Goal: Navigation & Orientation: Find specific page/section

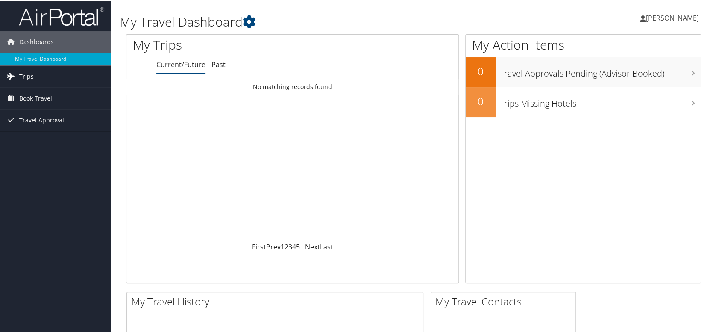
click at [25, 76] on span "Trips" at bounding box center [26, 75] width 15 height 21
click at [47, 137] on span "Book Travel" at bounding box center [35, 135] width 33 height 21
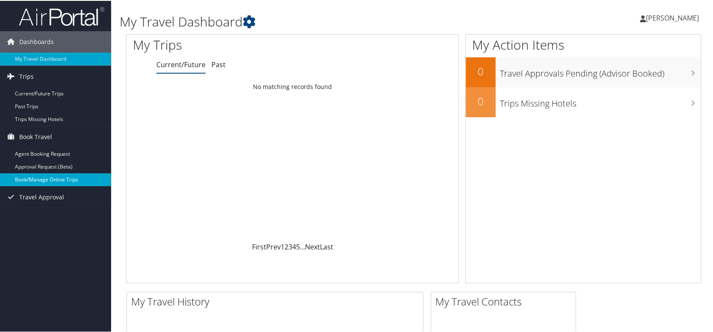
click at [53, 181] on link "Book/Manage Online Trips" at bounding box center [55, 178] width 111 height 13
click at [29, 192] on span "Travel Approval" at bounding box center [41, 196] width 45 height 21
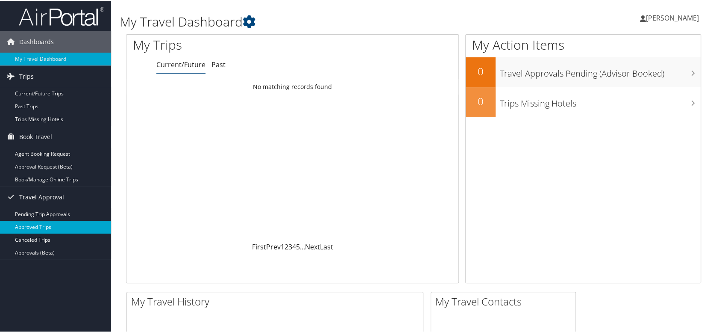
click at [45, 227] on link "Approved Trips" at bounding box center [55, 226] width 111 height 13
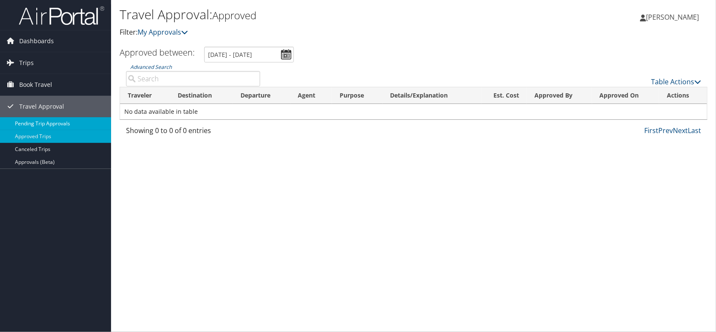
click at [43, 124] on link "Pending Trip Approvals" at bounding box center [55, 123] width 111 height 13
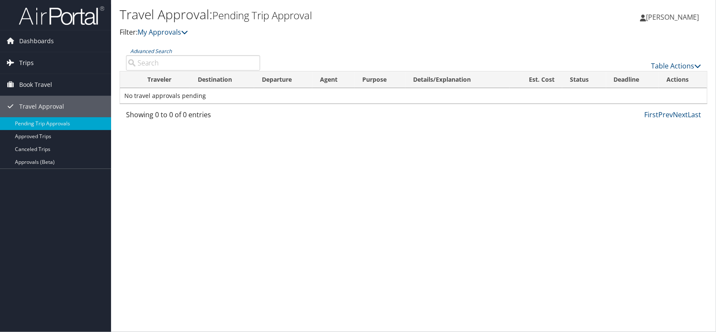
click at [28, 55] on span "Trips" at bounding box center [26, 62] width 15 height 21
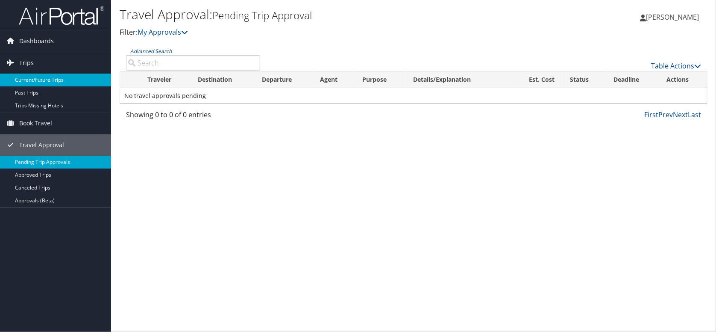
click at [43, 77] on link "Current/Future Trips" at bounding box center [55, 80] width 111 height 13
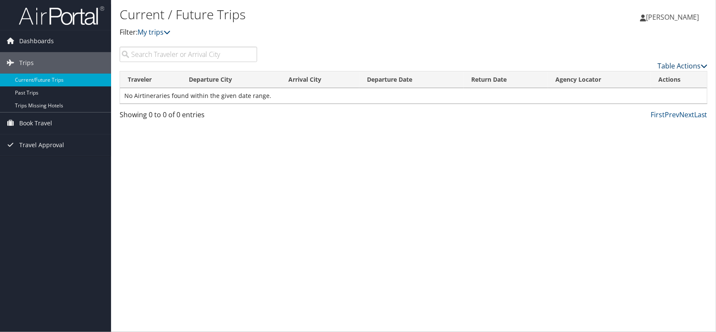
click at [680, 66] on link "Table Actions" at bounding box center [683, 65] width 50 height 9
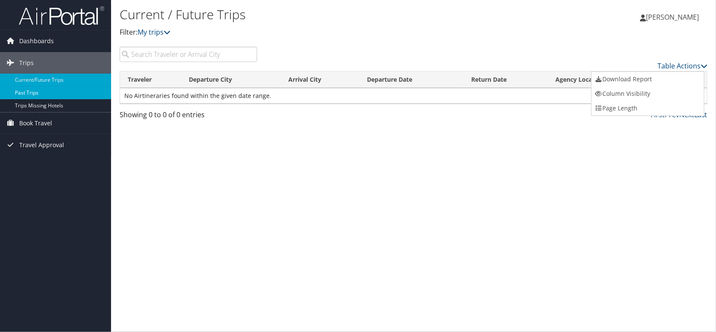
click at [34, 91] on link "Past Trips" at bounding box center [55, 92] width 111 height 13
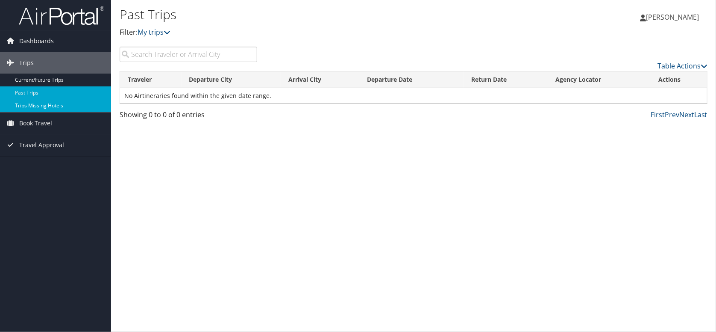
click at [42, 105] on link "Trips Missing Hotels" at bounding box center [55, 105] width 111 height 13
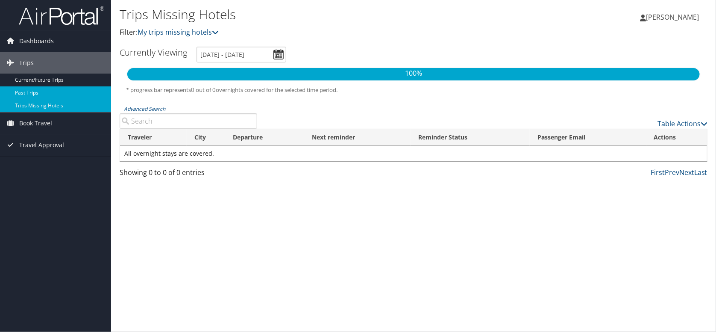
click at [38, 93] on link "Past Trips" at bounding box center [55, 92] width 111 height 13
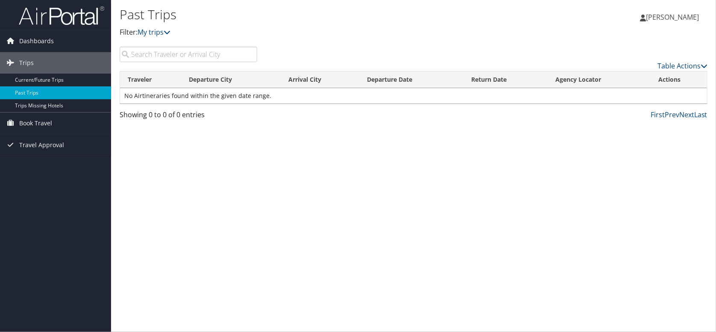
click at [205, 54] on input "search" at bounding box center [189, 54] width 138 height 15
type input "Tijuana"
click at [680, 116] on link "Next" at bounding box center [687, 114] width 15 height 9
click at [666, 116] on link "Prev" at bounding box center [672, 114] width 15 height 9
click at [683, 65] on link "Table Actions" at bounding box center [683, 65] width 50 height 9
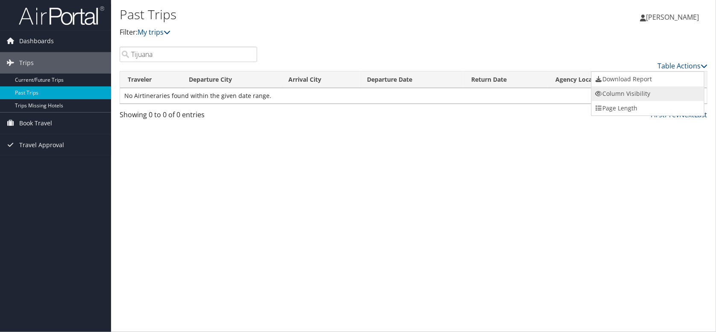
click at [635, 92] on link "Column Visibility" at bounding box center [648, 93] width 112 height 15
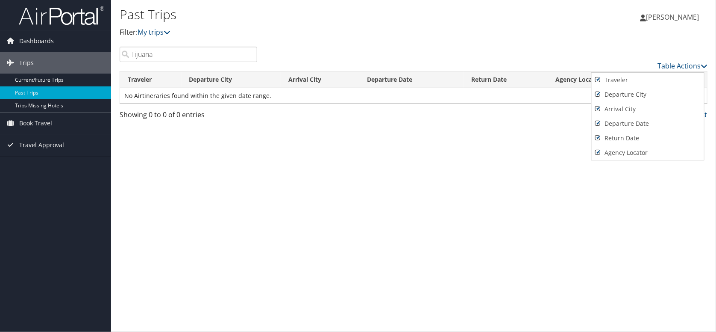
click at [304, 207] on div at bounding box center [358, 166] width 716 height 332
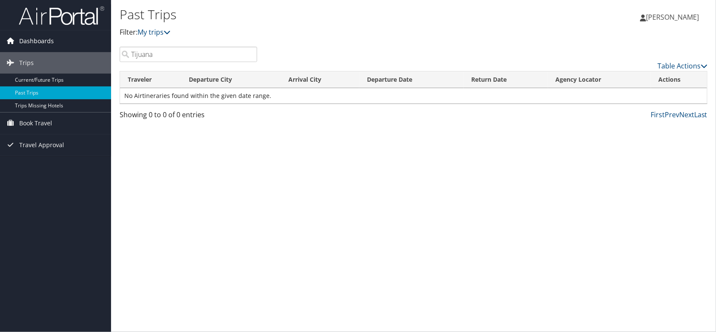
click at [26, 42] on span "Dashboards" at bounding box center [36, 40] width 35 height 21
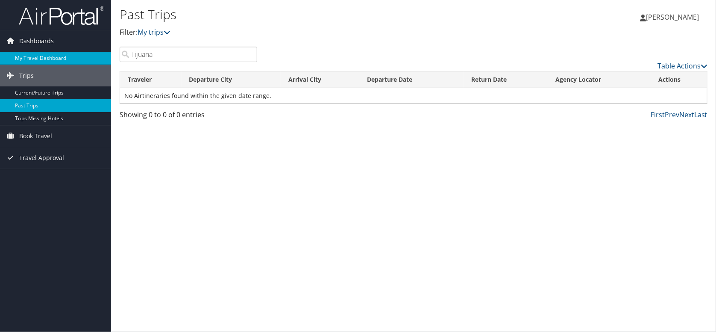
click at [49, 59] on link "My Travel Dashboard" at bounding box center [55, 58] width 111 height 13
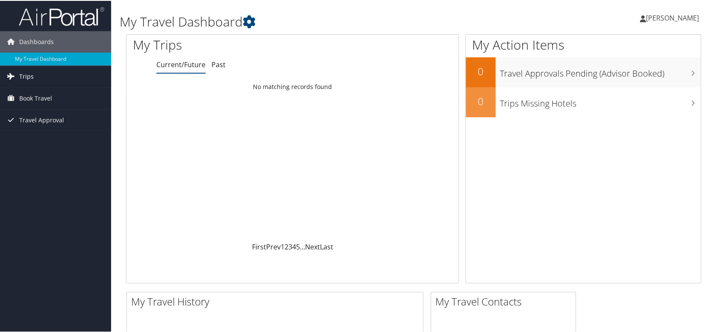
click at [33, 77] on link "Trips" at bounding box center [55, 75] width 111 height 21
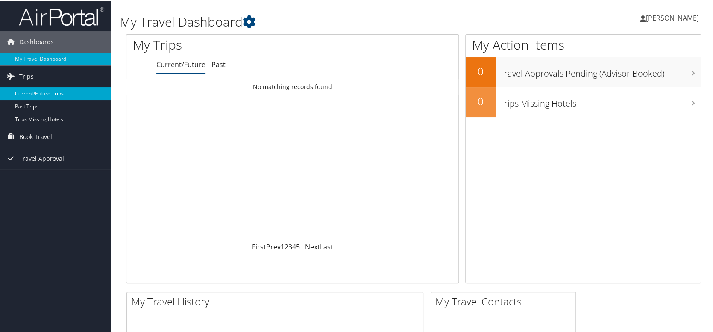
click at [49, 93] on link "Current/Future Trips" at bounding box center [55, 92] width 111 height 13
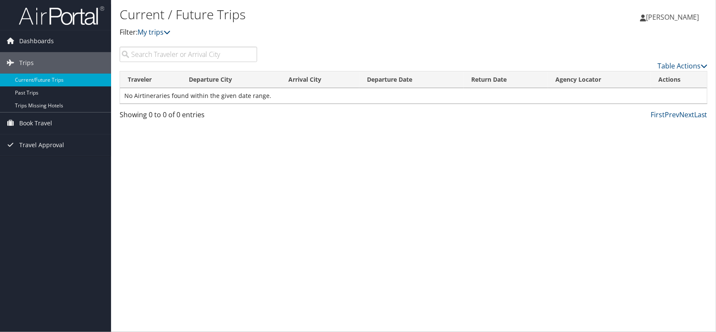
click at [141, 79] on th "Traveler" at bounding box center [151, 79] width 62 height 17
click at [224, 77] on th "Departure City" at bounding box center [231, 79] width 99 height 17
click at [301, 79] on th "Arrival City" at bounding box center [320, 79] width 79 height 17
click at [41, 102] on link "Trips Missing Hotels" at bounding box center [55, 105] width 111 height 13
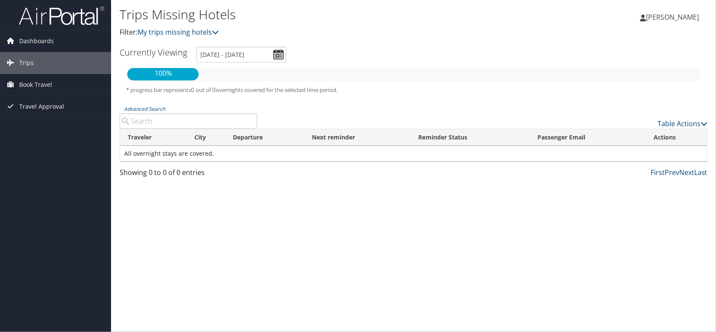
click at [15, 67] on icon at bounding box center [10, 62] width 13 height 13
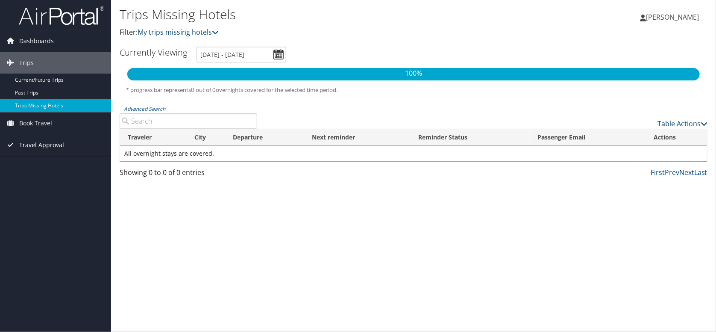
click at [44, 144] on span "Travel Approval" at bounding box center [41, 144] width 45 height 21
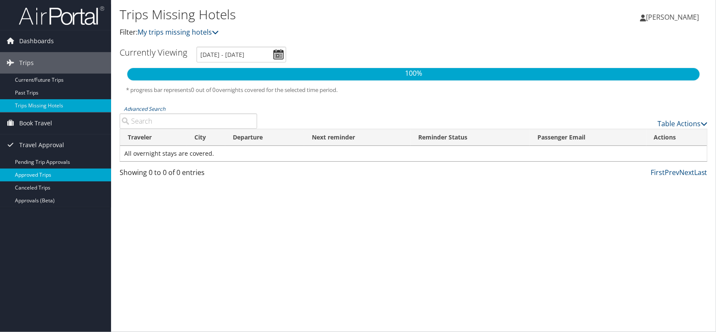
click at [48, 174] on link "Approved Trips" at bounding box center [55, 174] width 111 height 13
